Goal: Information Seeking & Learning: Find specific fact

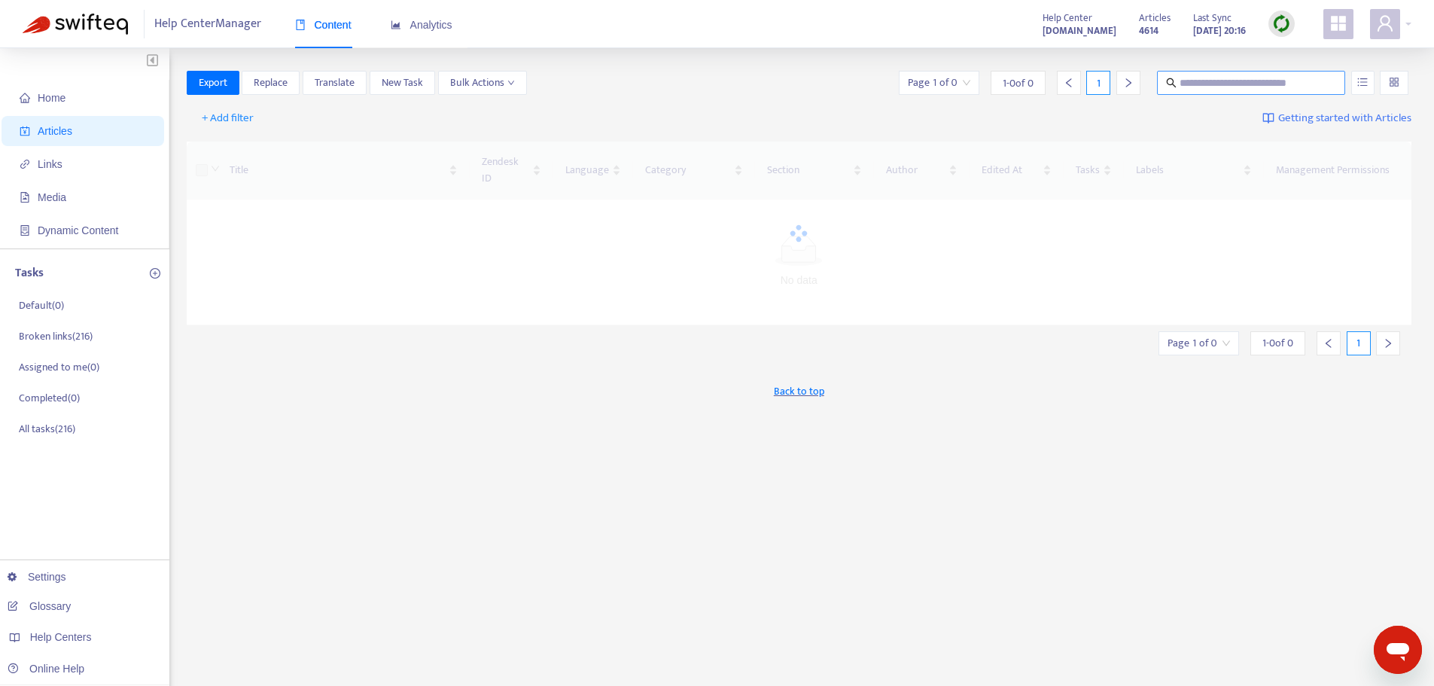
click at [1297, 83] on input "text" at bounding box center [1251, 83] width 145 height 17
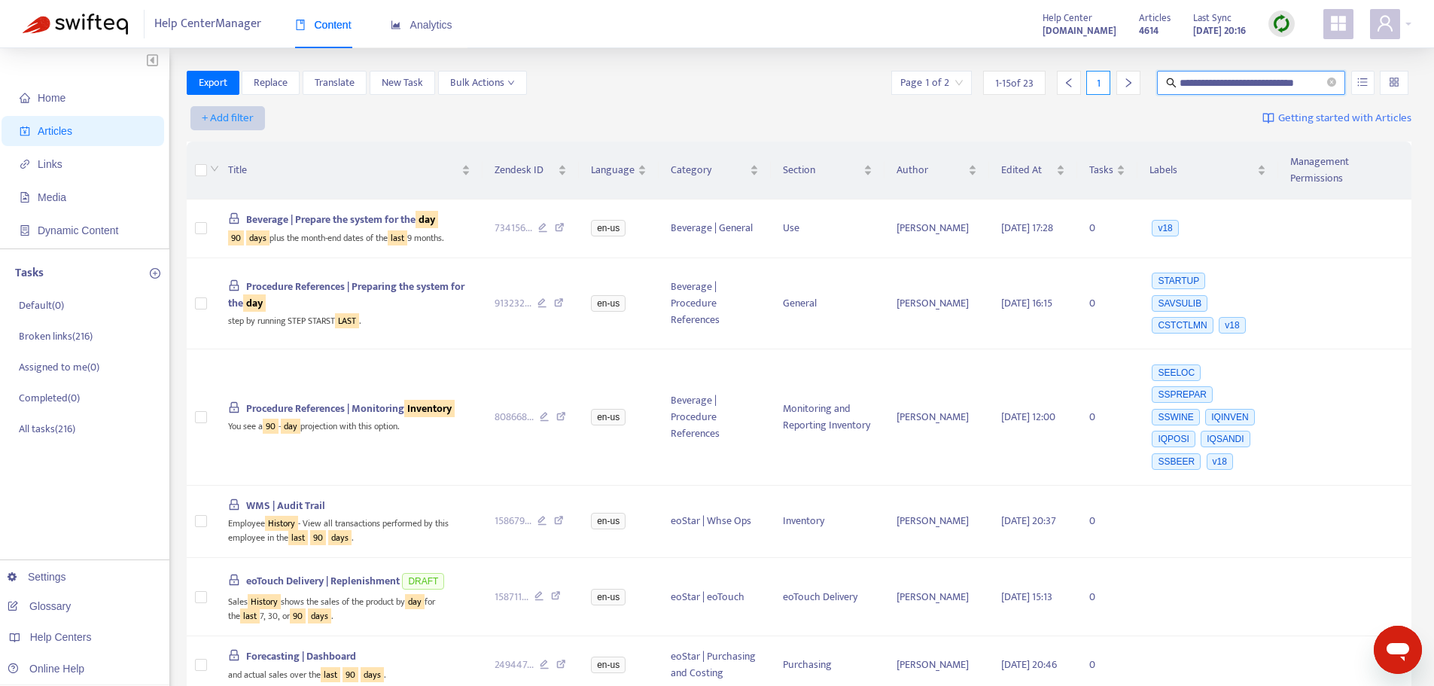
click at [233, 111] on span "+ Add filter" at bounding box center [228, 118] width 52 height 18
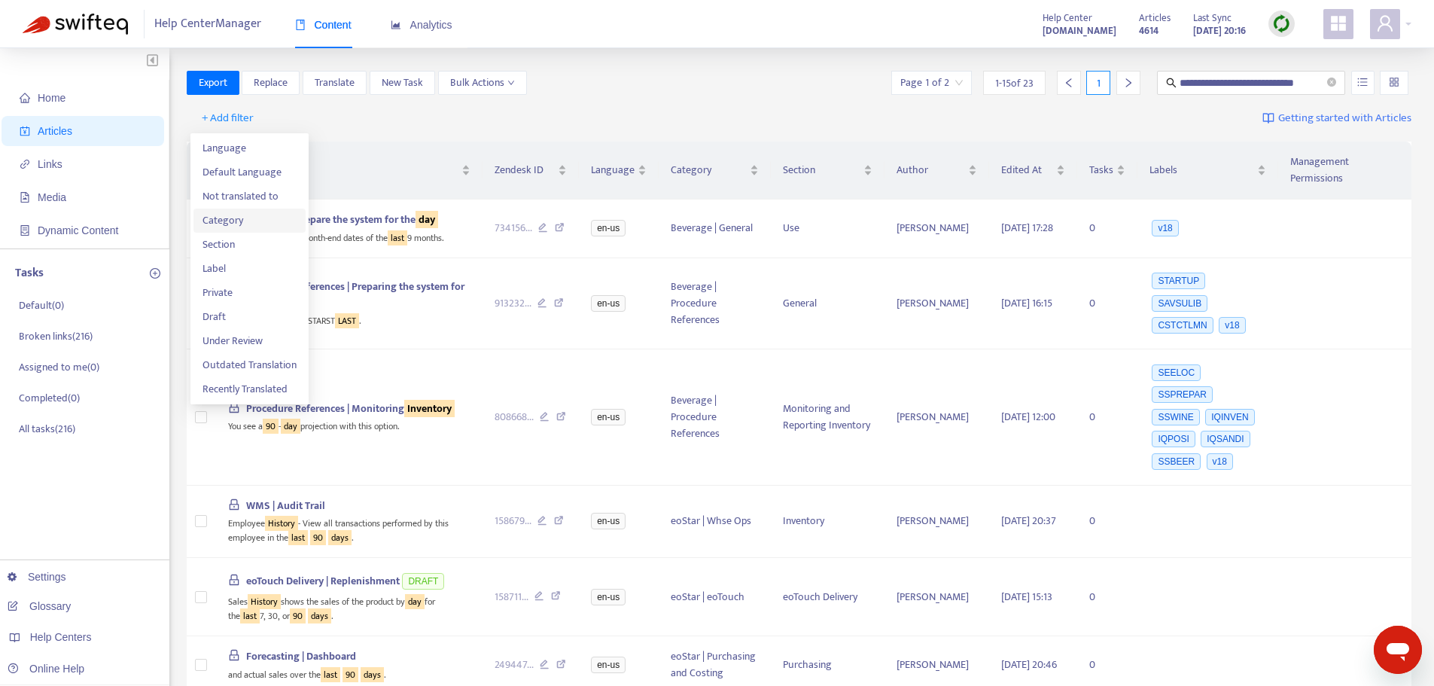
click at [256, 222] on span "Category" at bounding box center [249, 220] width 94 height 17
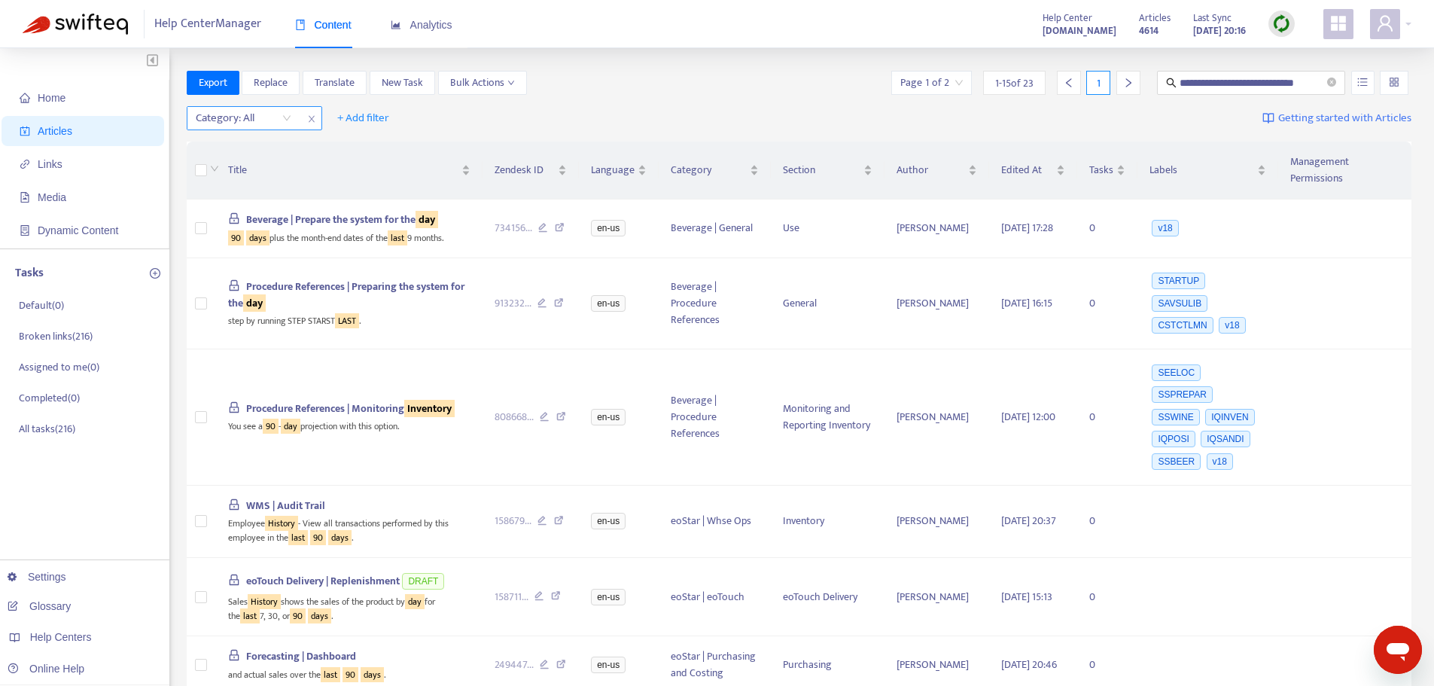
click at [276, 107] on div "Category: All" at bounding box center [243, 118] width 112 height 23
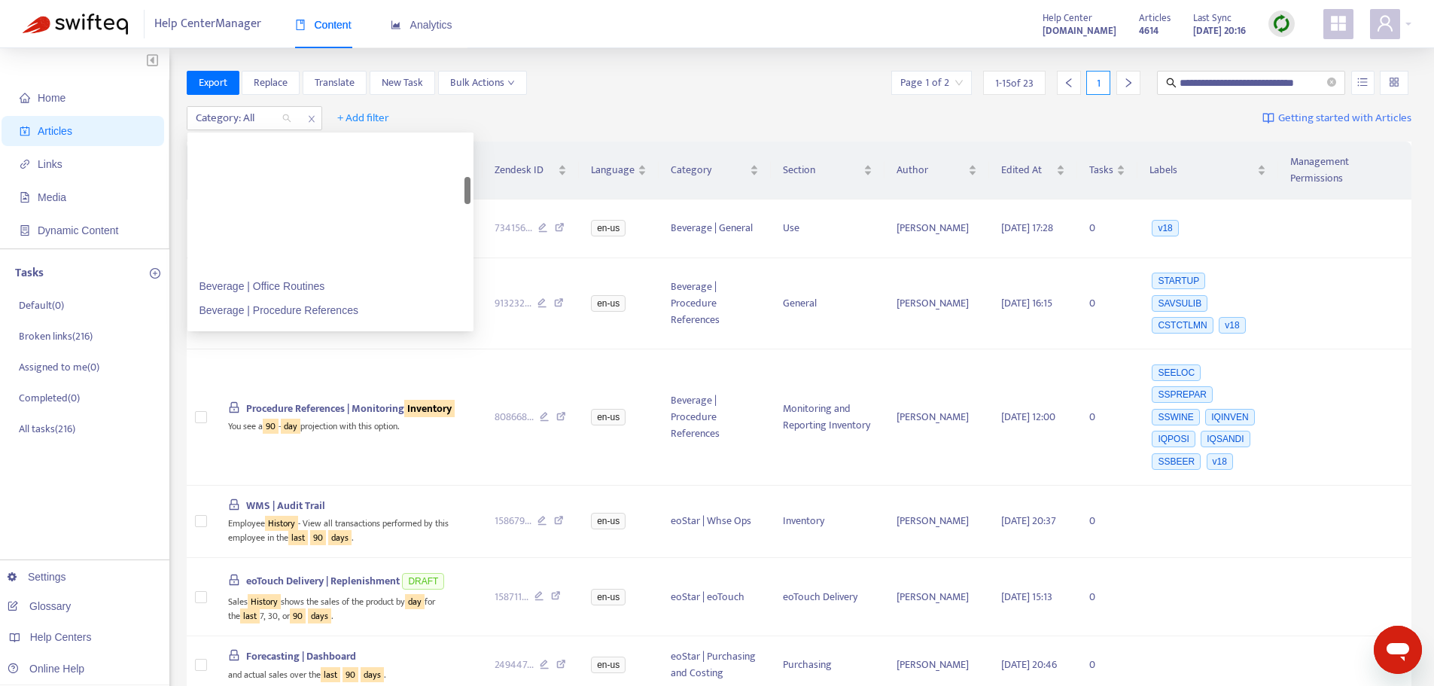
scroll to position [301, 0]
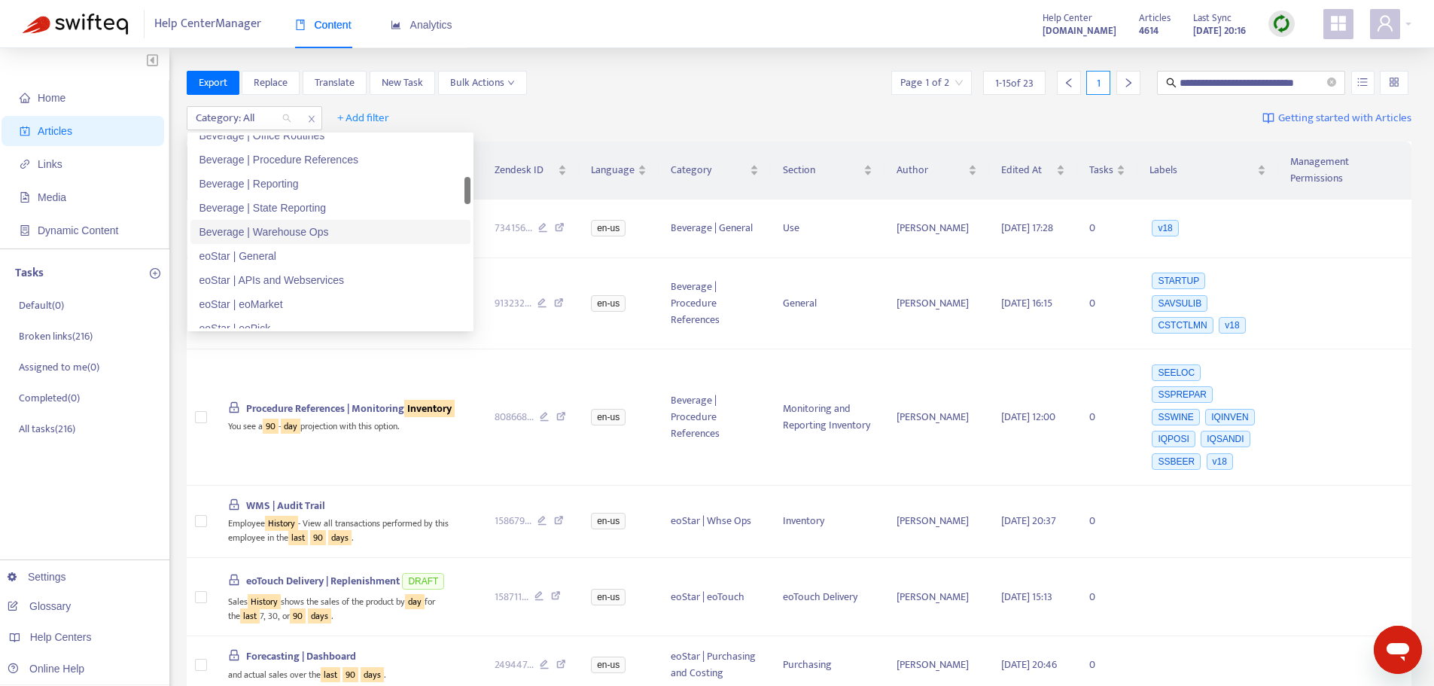
click at [337, 236] on div "Beverage | Warehouse Ops" at bounding box center [330, 232] width 262 height 17
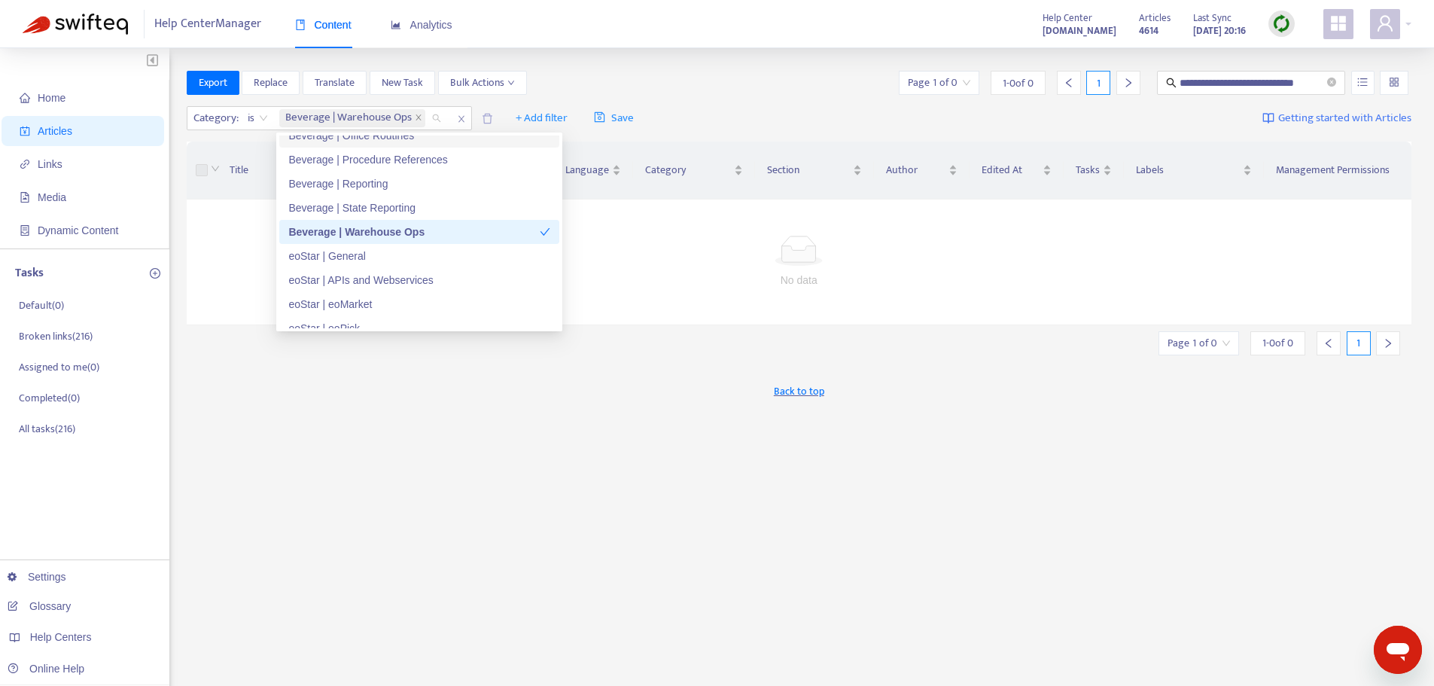
click at [756, 106] on div "Category : is Beverage | Warehouse Ops + Add filter Save Getting started with A…" at bounding box center [799, 118] width 1225 height 35
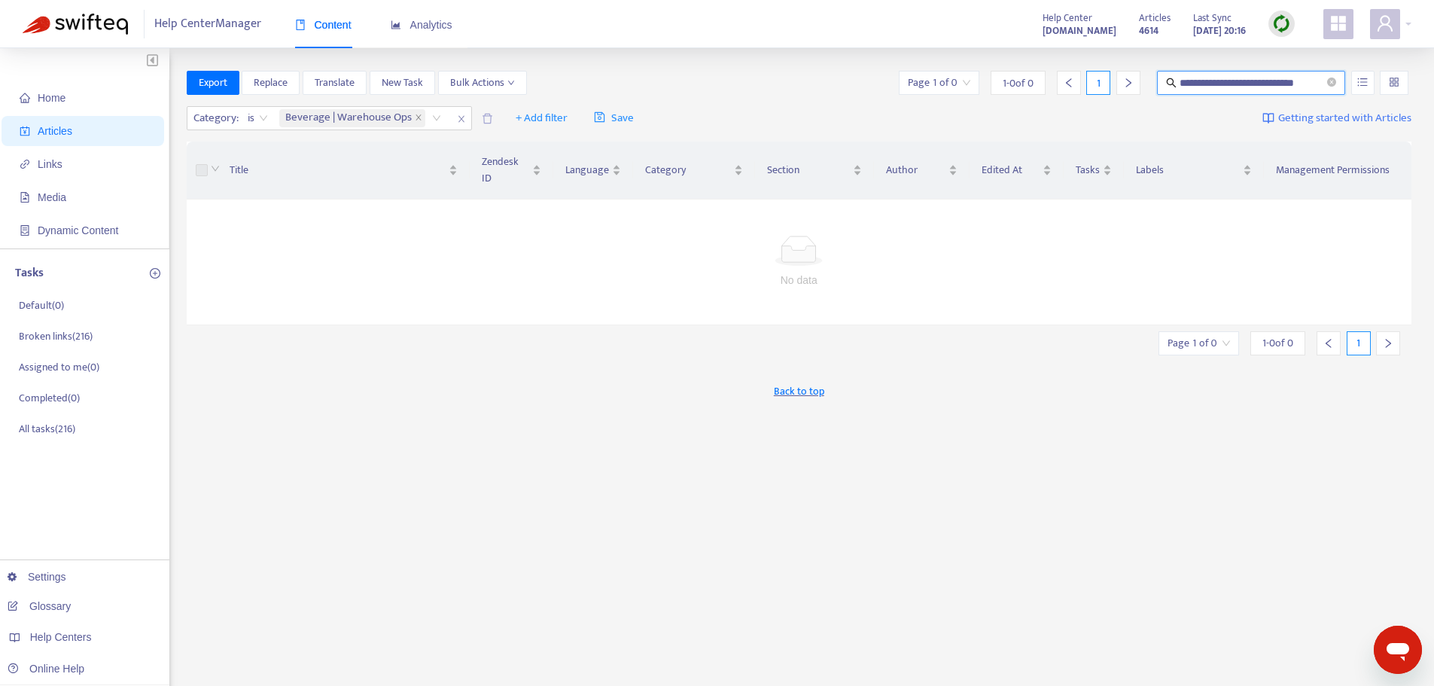
drag, startPoint x: 1256, startPoint y: 82, endPoint x: 1392, endPoint y: 80, distance: 135.5
click at [1392, 80] on div "**********" at bounding box center [1154, 83] width 516 height 24
drag, startPoint x: 1289, startPoint y: 78, endPoint x: 987, endPoint y: 84, distance: 301.9
click at [987, 84] on div "**********" at bounding box center [1154, 83] width 516 height 24
type input "**********"
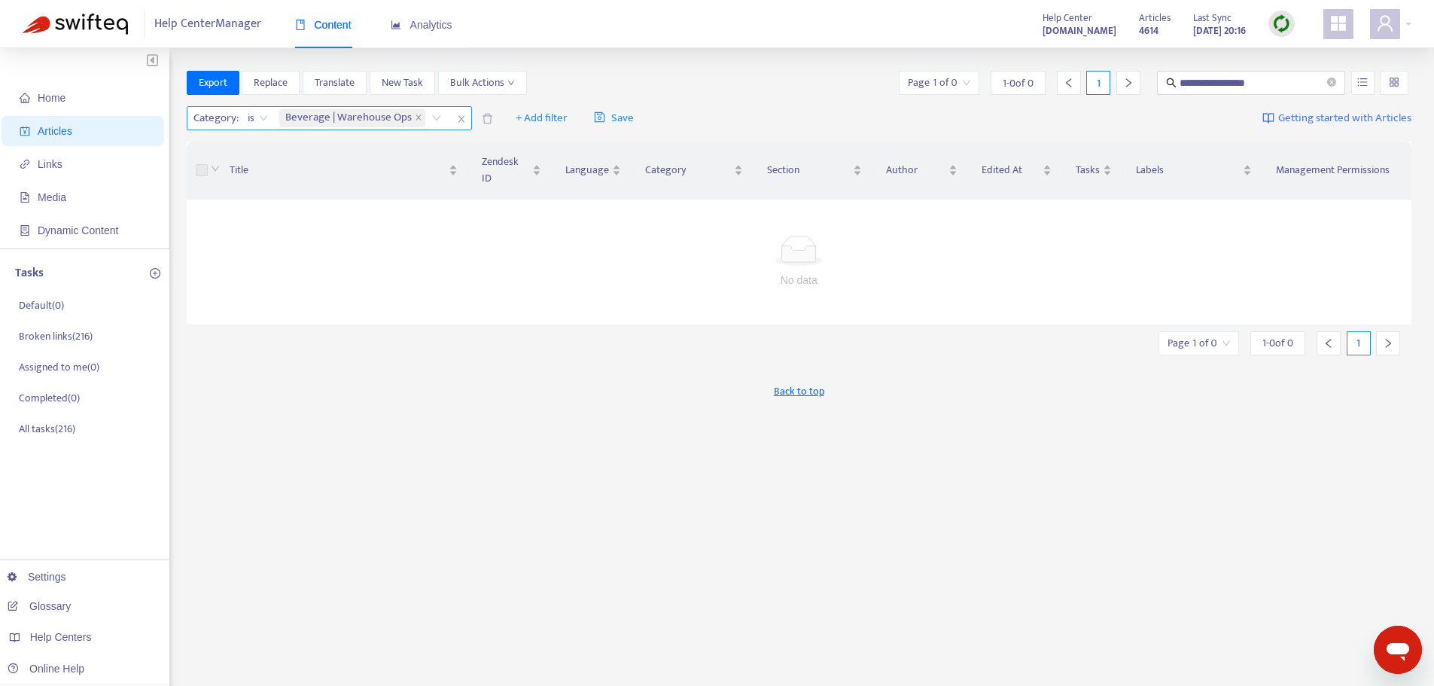
click at [460, 117] on icon "close" at bounding box center [461, 118] width 9 height 9
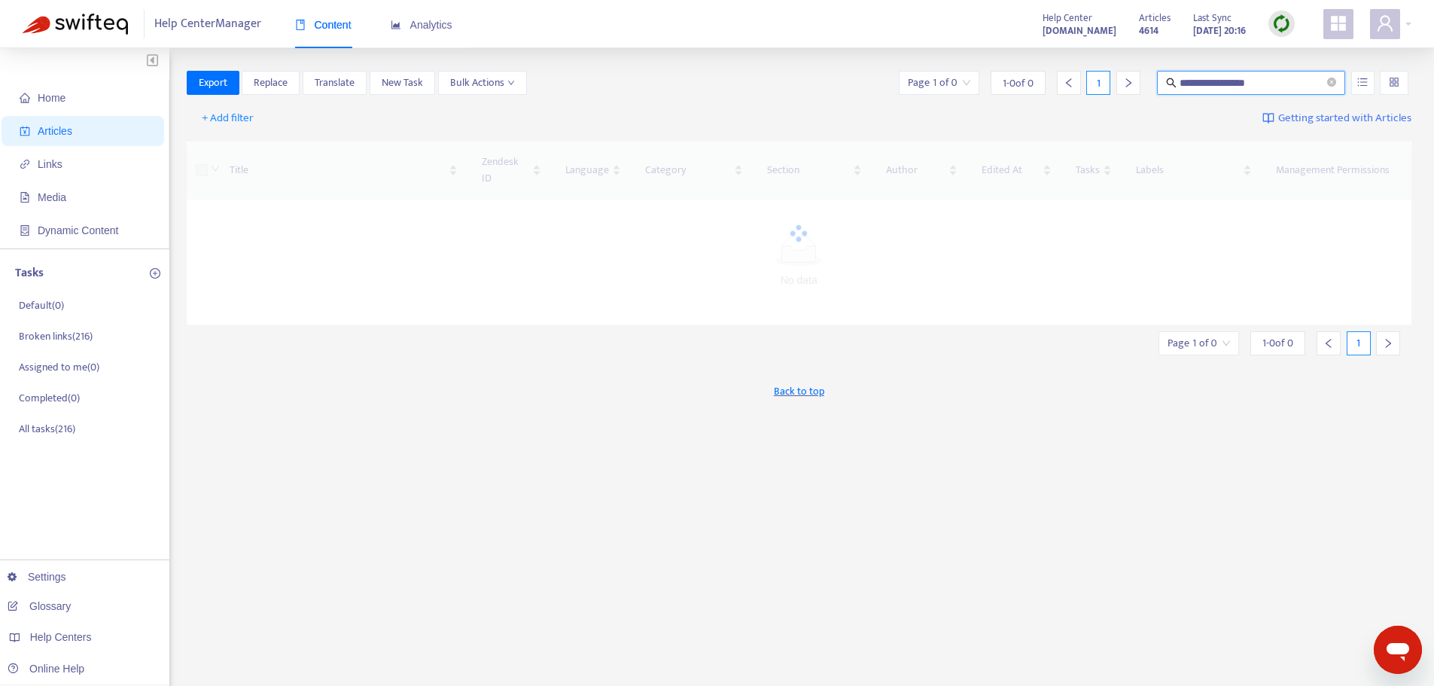
click at [1297, 84] on input "**********" at bounding box center [1251, 83] width 145 height 17
click at [1361, 81] on icon "unordered-list" at bounding box center [1362, 82] width 11 height 11
click at [1337, 135] on span "Match Exact Phrase" at bounding box center [1313, 134] width 98 height 17
click at [1285, 81] on input "**********" at bounding box center [1251, 83] width 145 height 17
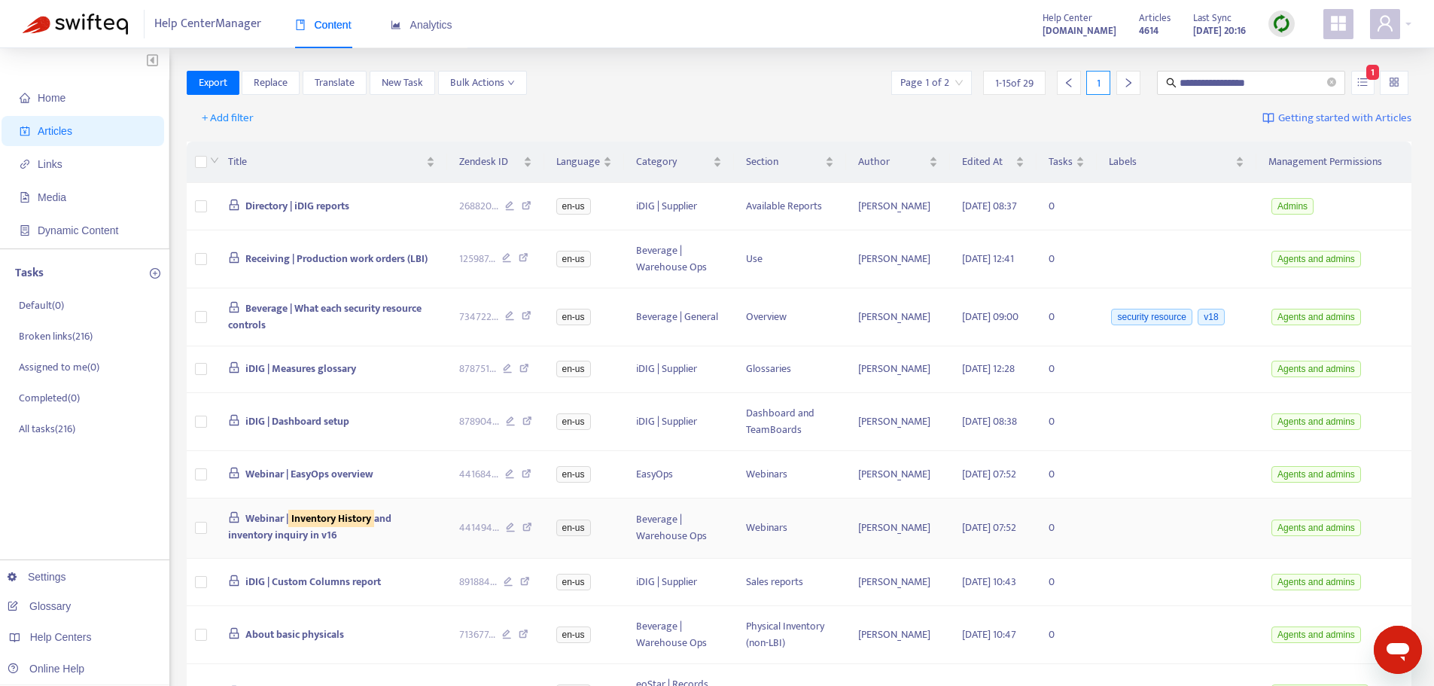
click at [532, 536] on icon at bounding box center [527, 529] width 10 height 14
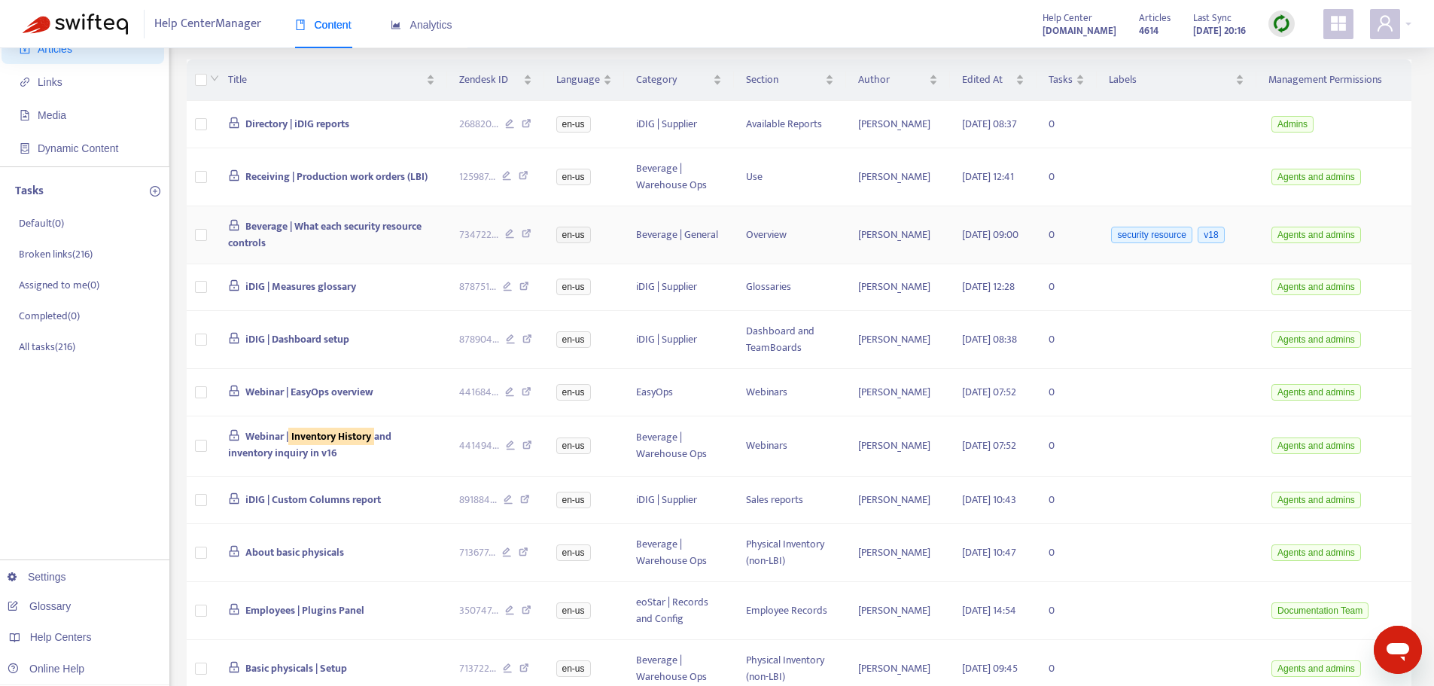
scroll to position [0, 0]
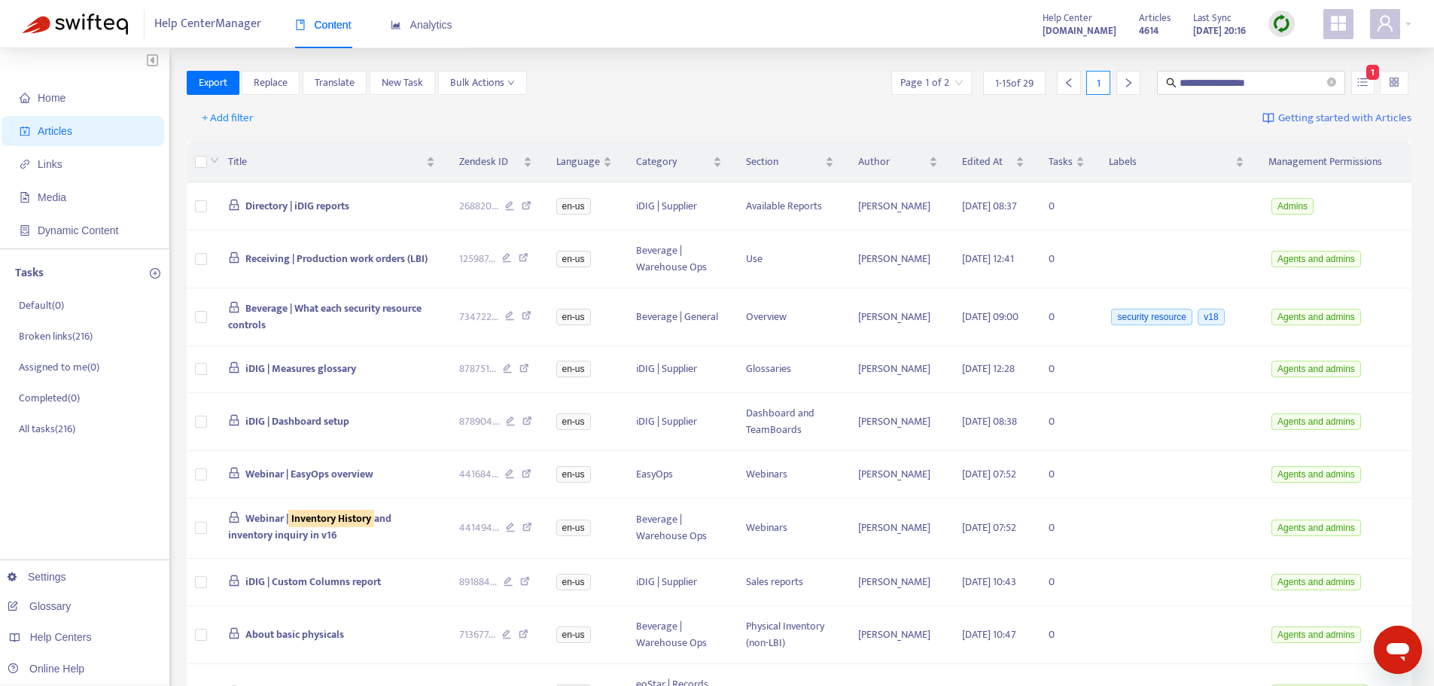
click at [1367, 79] on span "1" at bounding box center [1372, 72] width 13 height 15
click at [1285, 77] on input "**********" at bounding box center [1251, 83] width 145 height 17
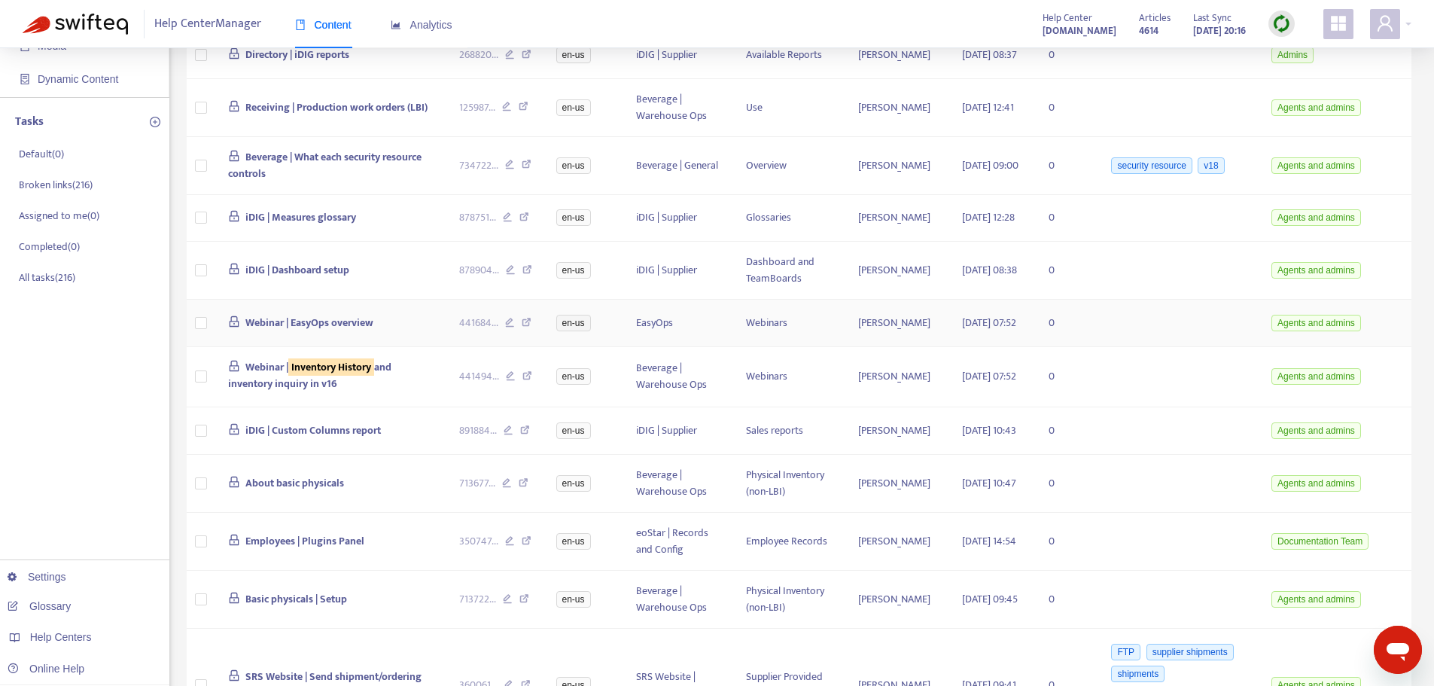
scroll to position [226, 0]
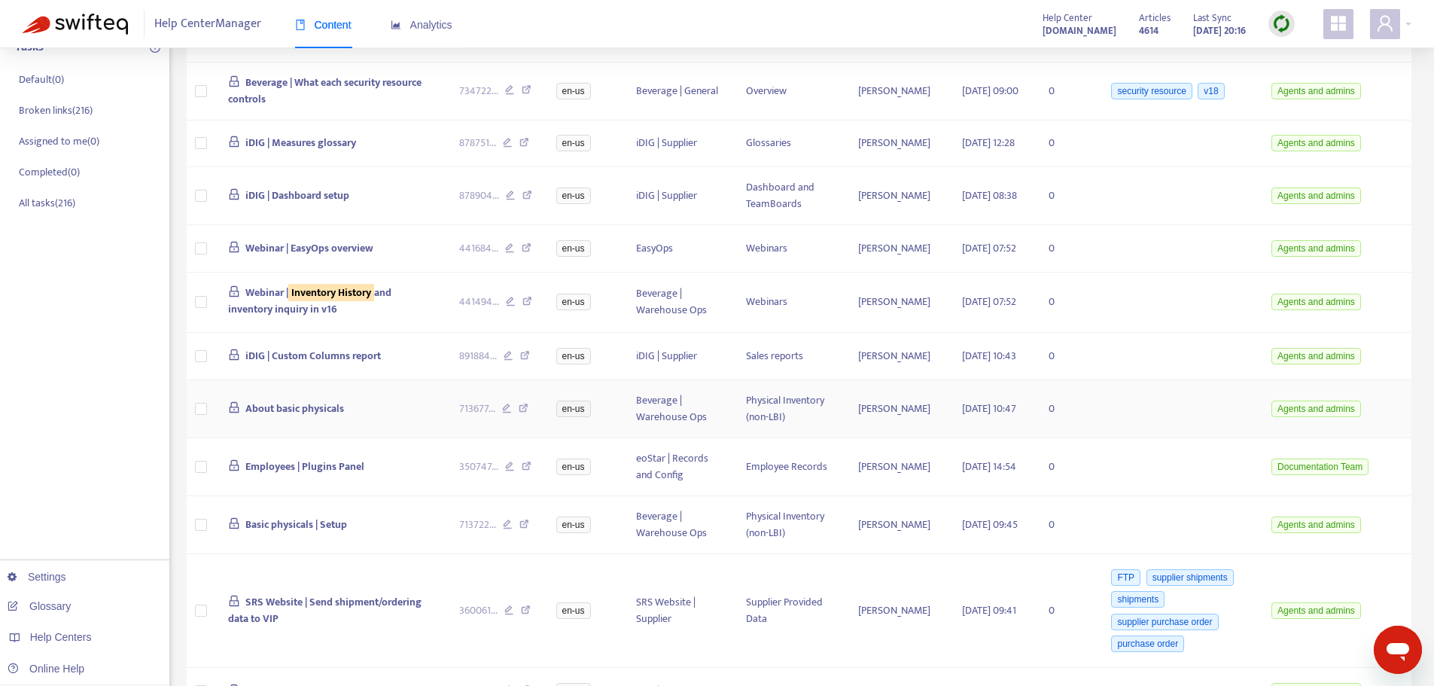
click at [528, 417] on icon at bounding box center [524, 410] width 10 height 14
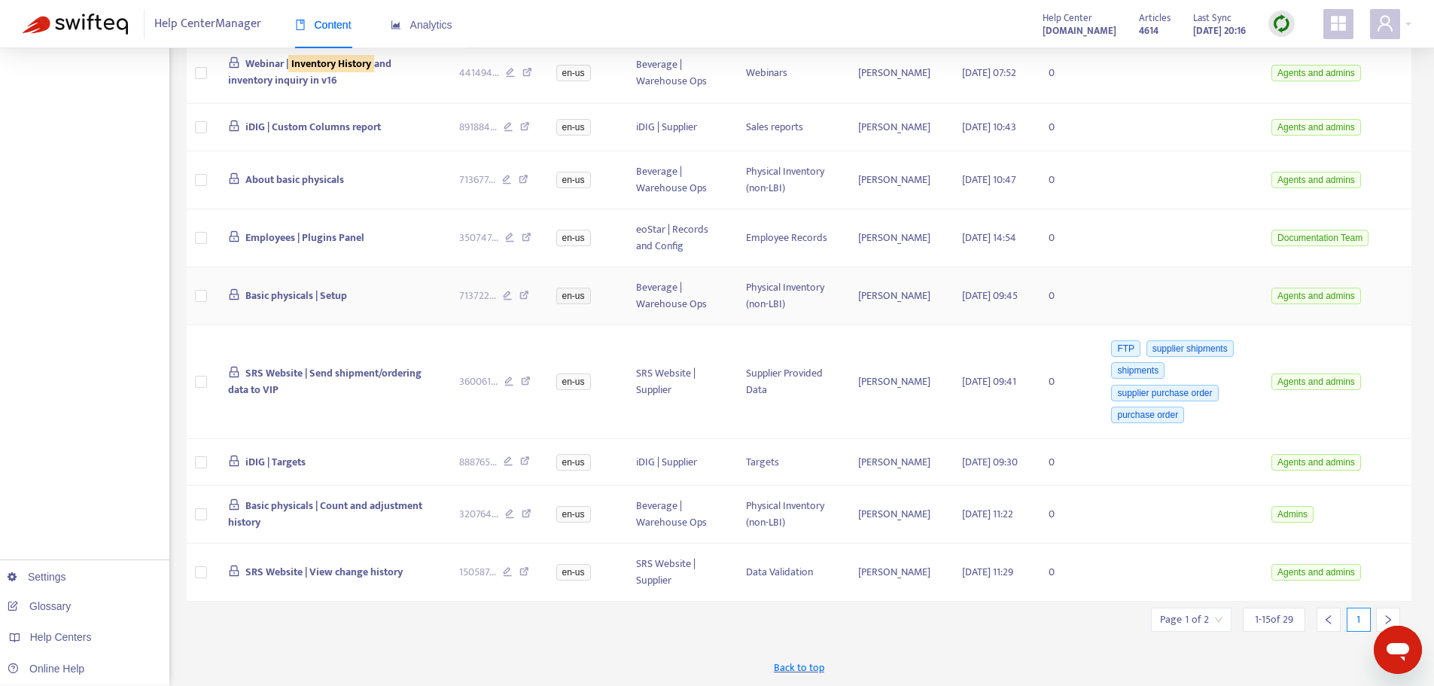
scroll to position [510, 0]
click at [529, 570] on icon at bounding box center [524, 574] width 10 height 14
click at [1385, 614] on icon "right" at bounding box center [1388, 619] width 11 height 11
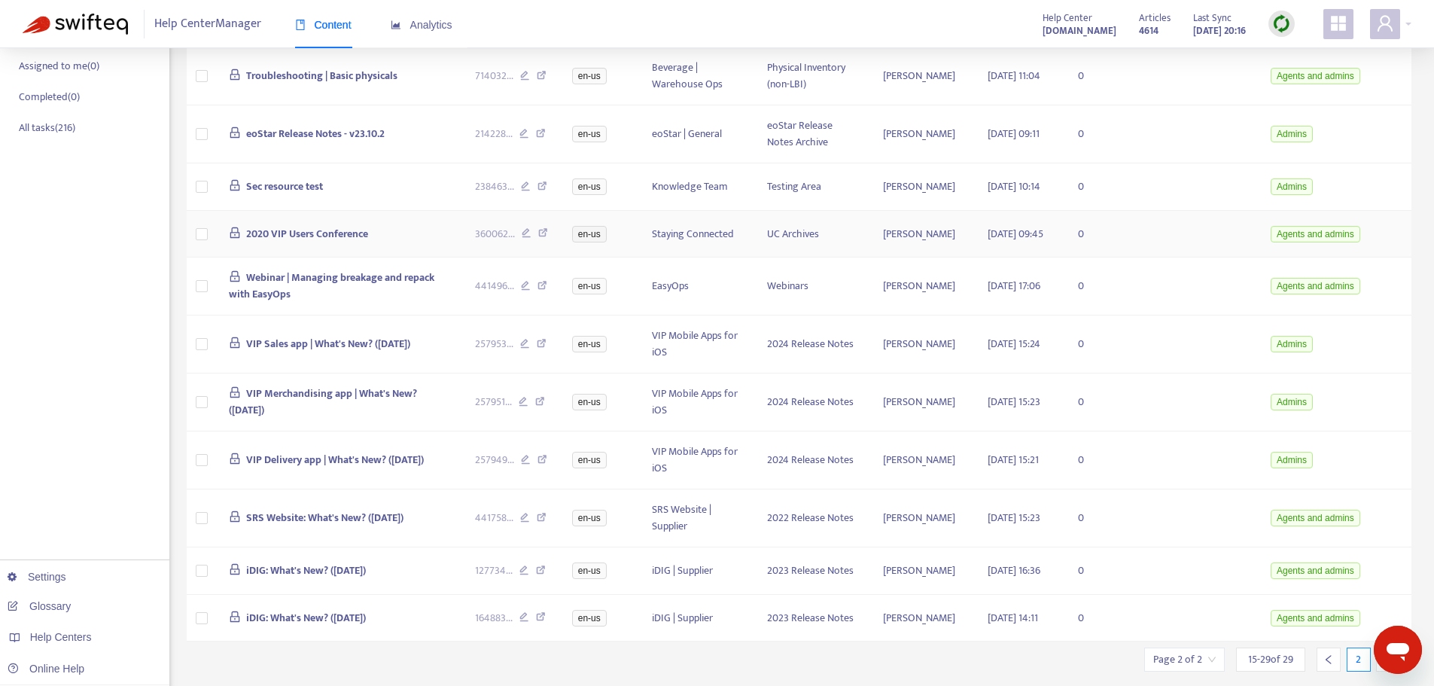
scroll to position [0, 0]
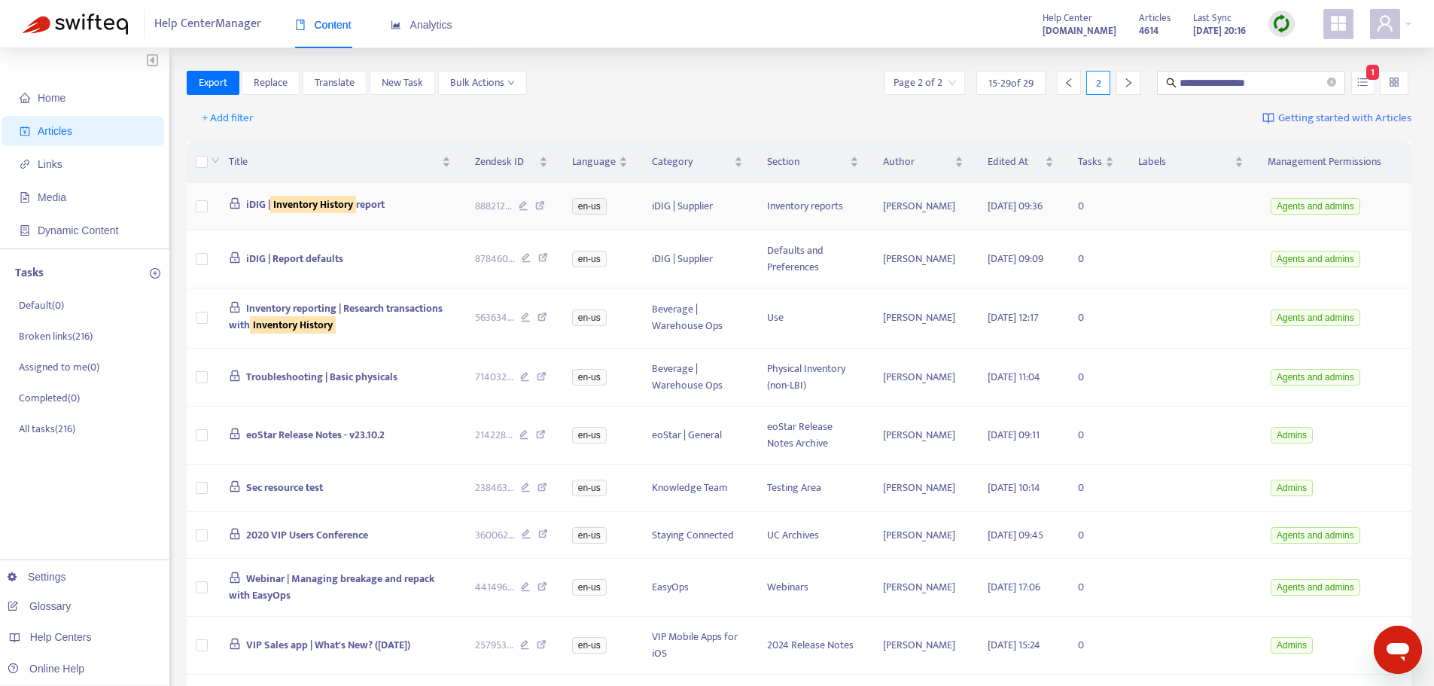
click at [545, 207] on icon at bounding box center [540, 208] width 10 height 14
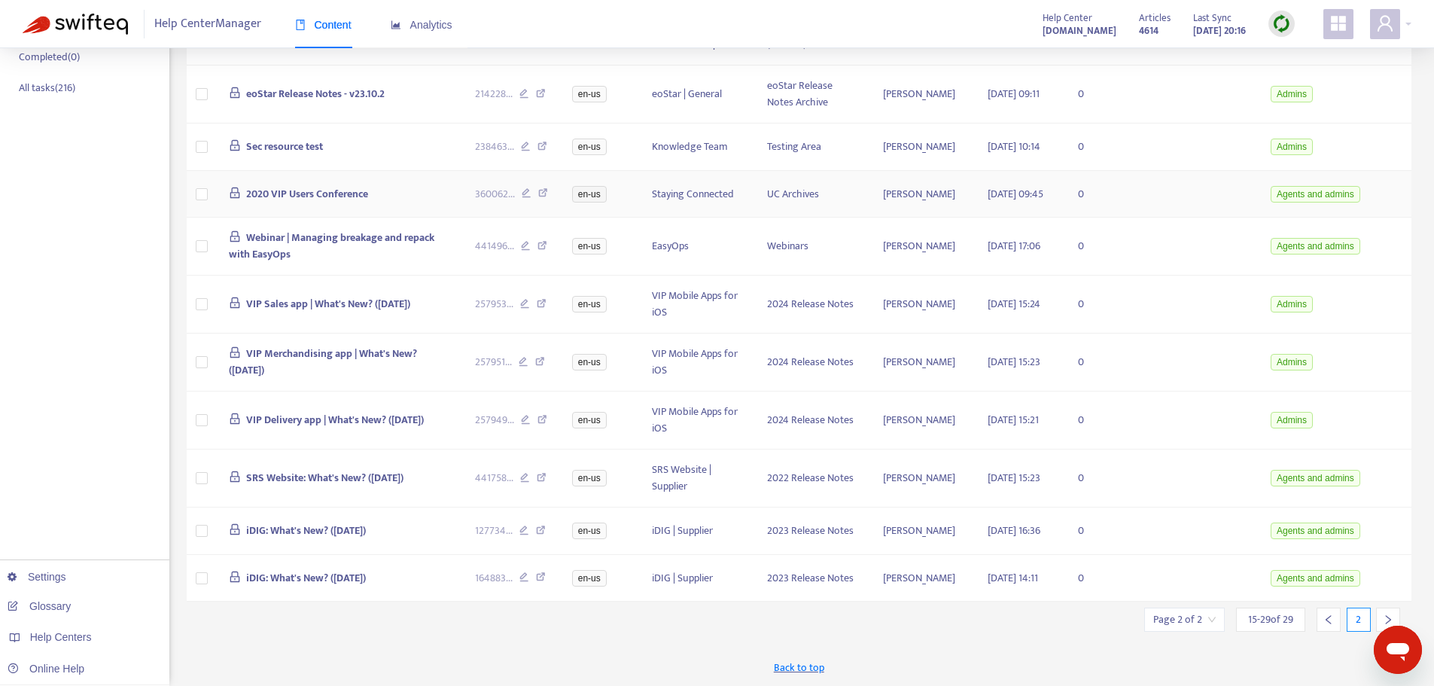
scroll to position [396, 0]
click at [1323, 622] on icon "left" at bounding box center [1328, 619] width 11 height 11
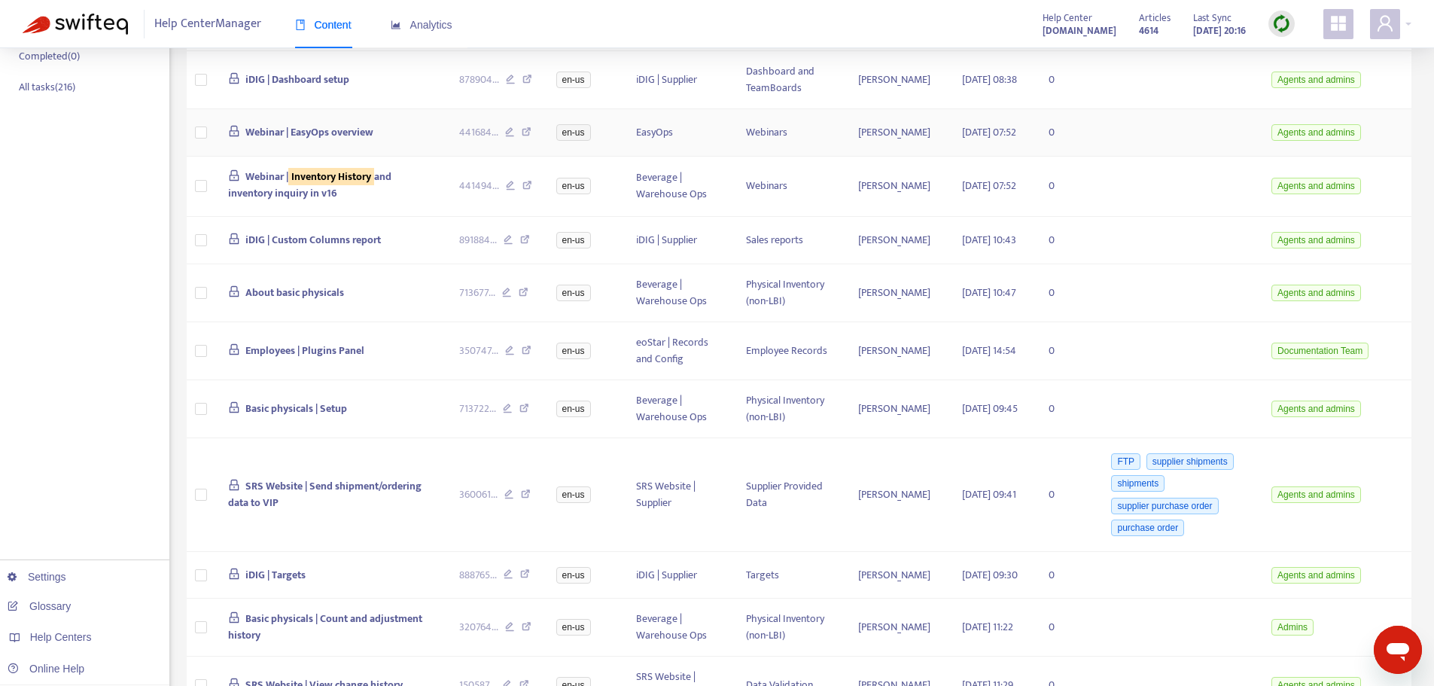
scroll to position [376, 0]
